Goal: Task Accomplishment & Management: Manage account settings

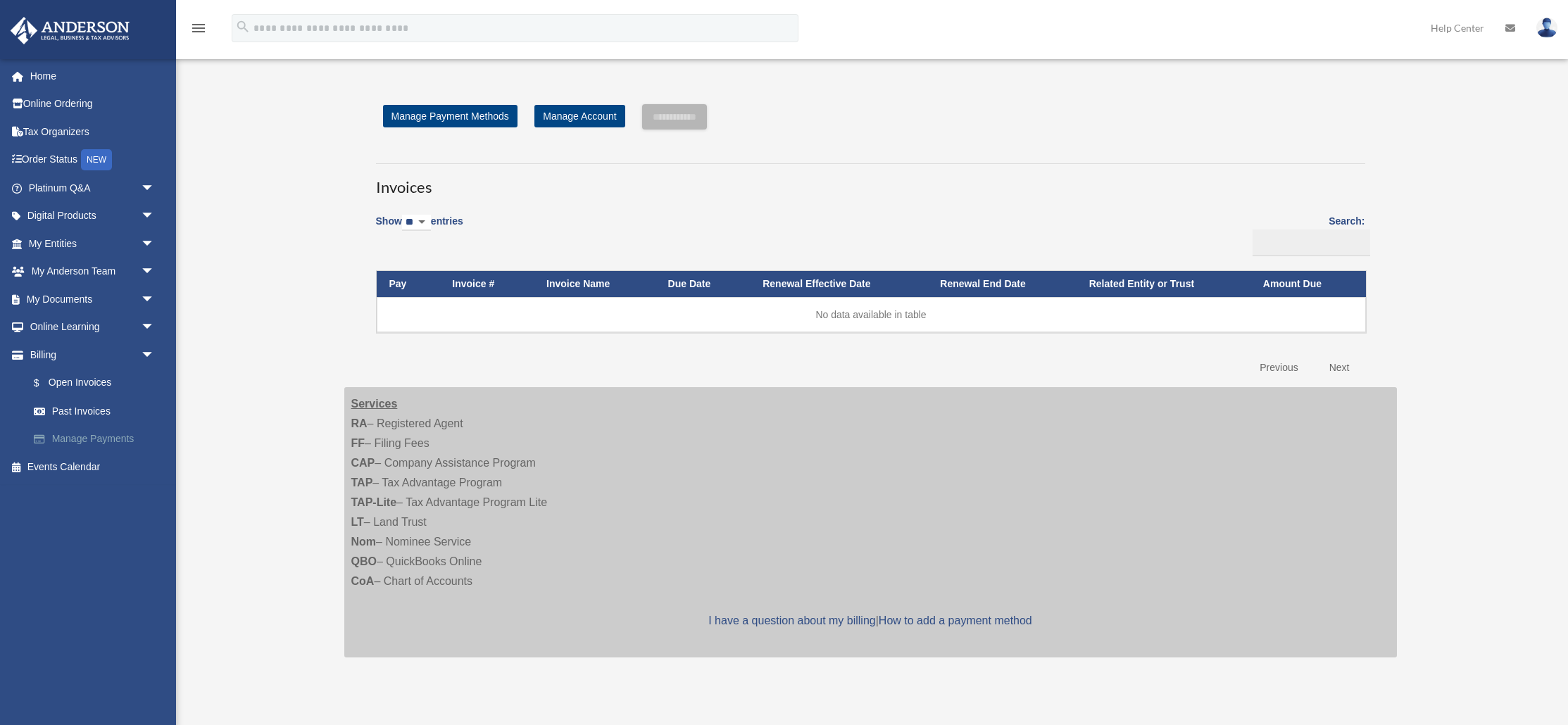
click at [81, 440] on link "Manage Payments" at bounding box center [98, 439] width 156 height 28
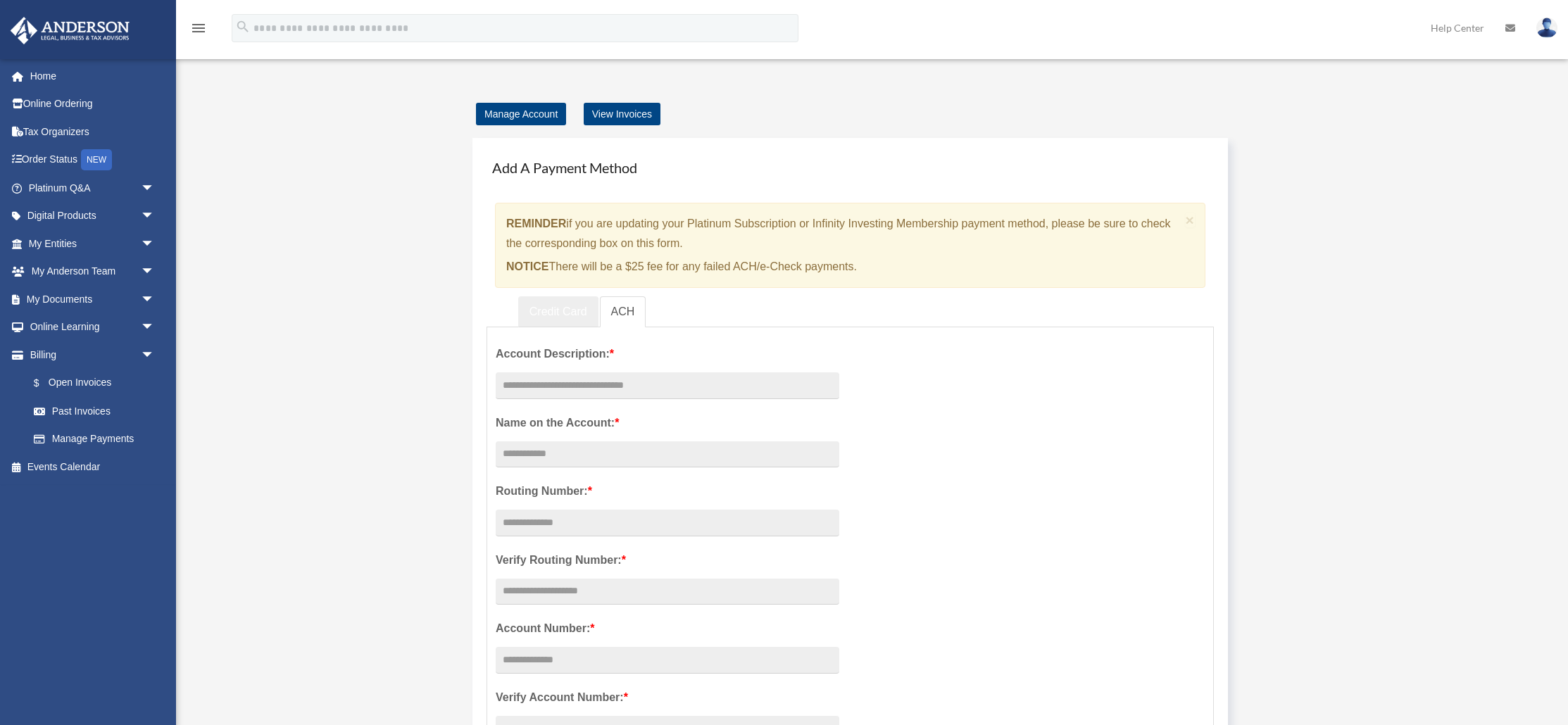
click at [538, 316] on link "Credit Card" at bounding box center [558, 312] width 80 height 31
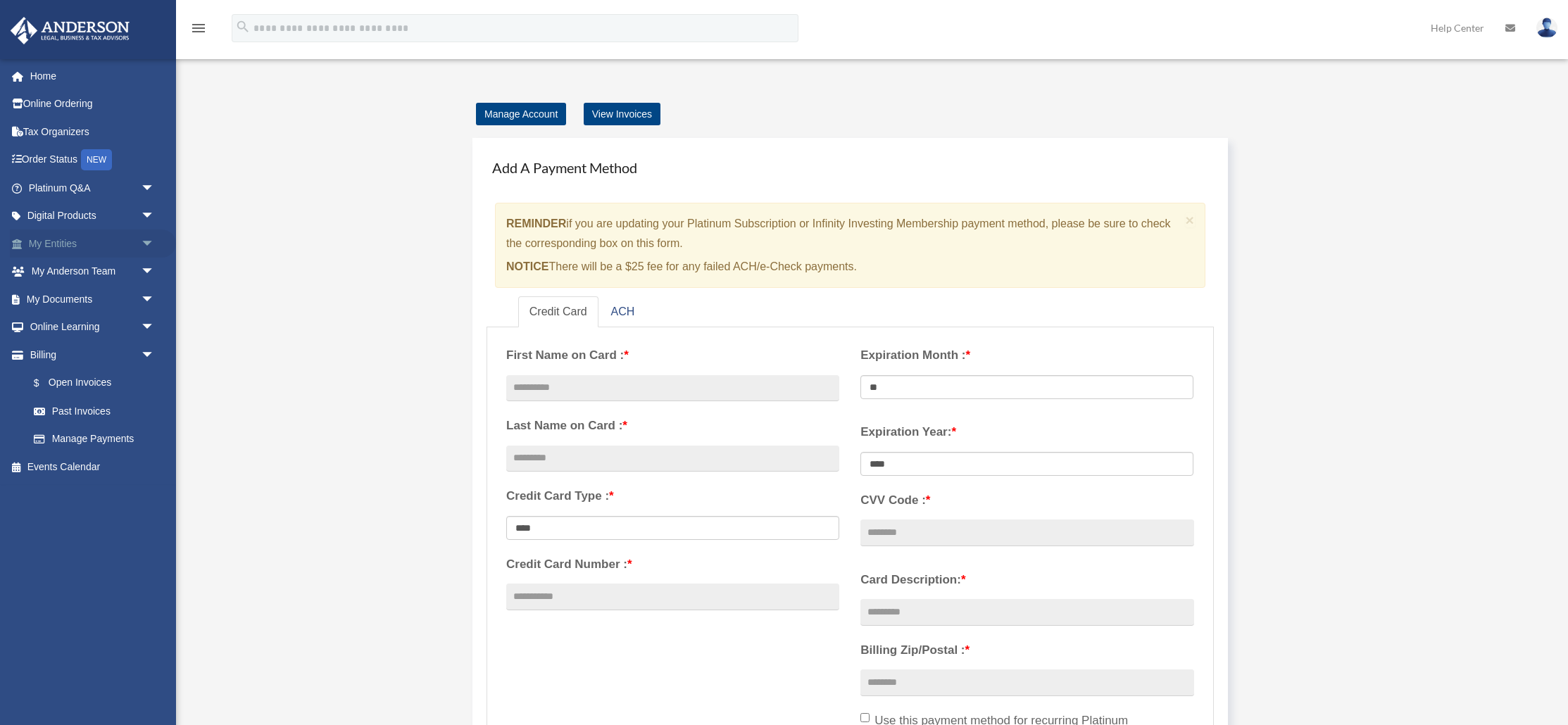
click at [59, 240] on link "My Entities arrow_drop_down" at bounding box center [93, 243] width 166 height 28
click at [147, 243] on span "arrow_drop_down" at bounding box center [155, 244] width 28 height 29
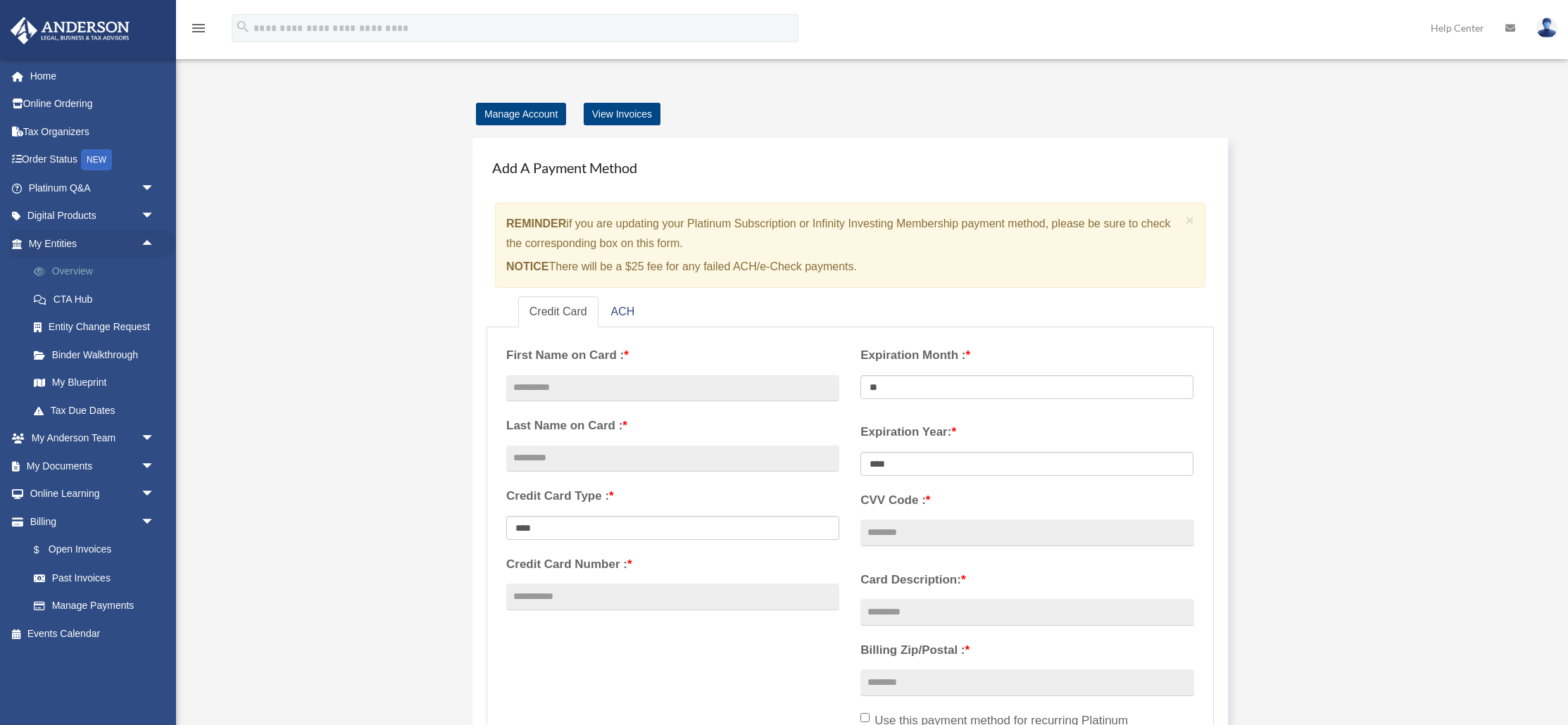
click at [69, 270] on link "Overview" at bounding box center [98, 271] width 156 height 28
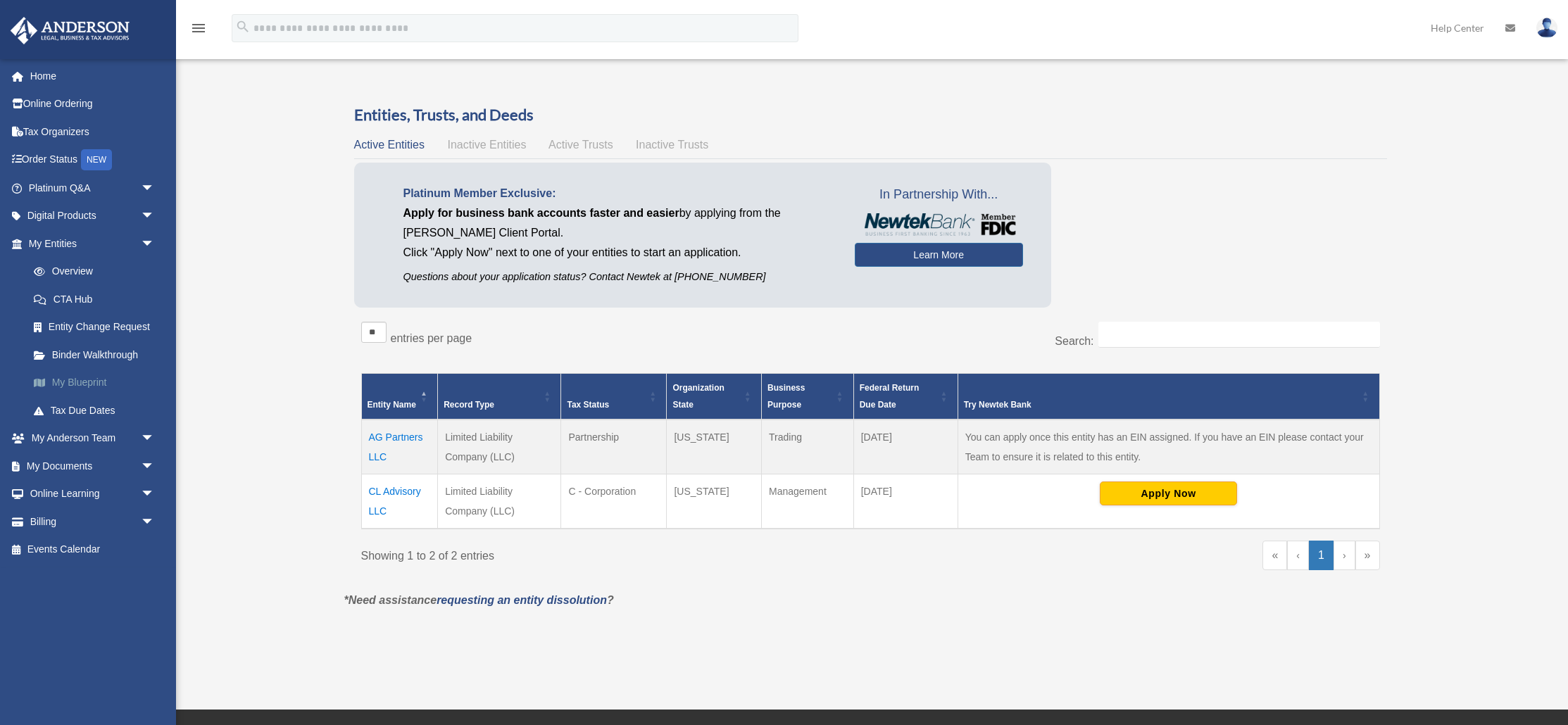
click at [72, 390] on link "My Blueprint" at bounding box center [98, 382] width 156 height 28
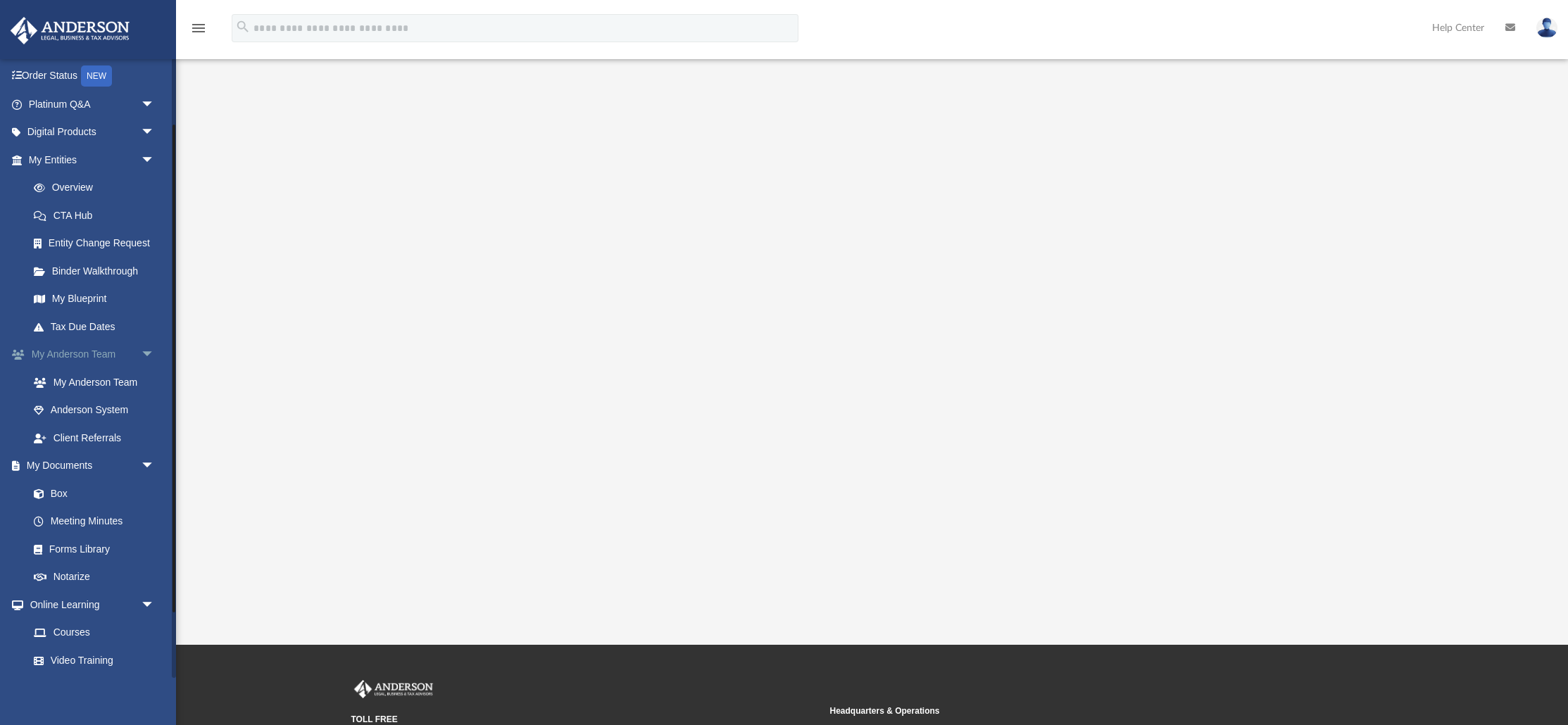
scroll to position [89, 0]
click at [69, 500] on link "Box" at bounding box center [98, 493] width 156 height 28
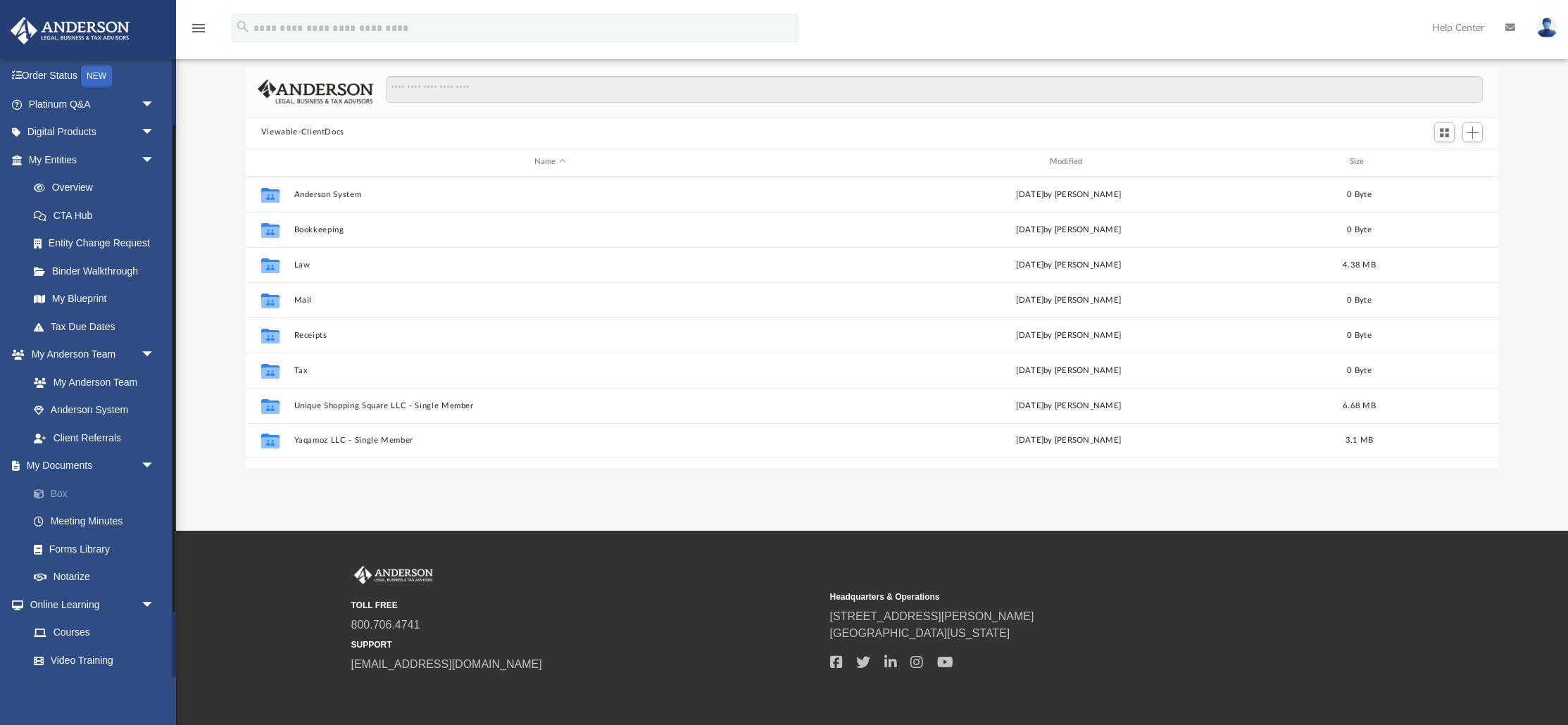
scroll to position [320, 1252]
